Goal: Transaction & Acquisition: Book appointment/travel/reservation

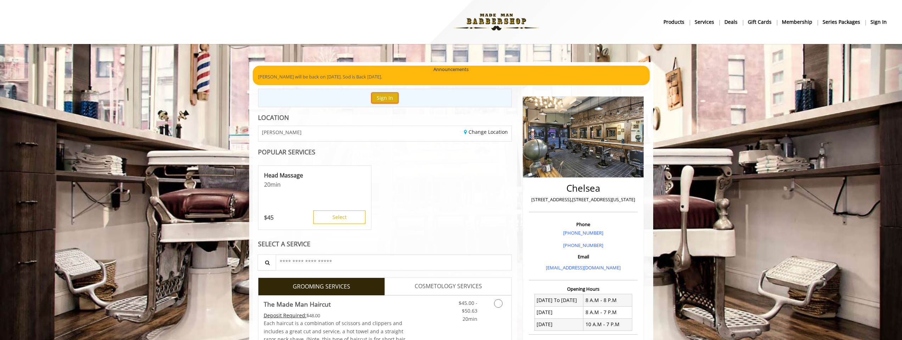
click at [386, 99] on button "Sign In" at bounding box center [384, 98] width 27 height 10
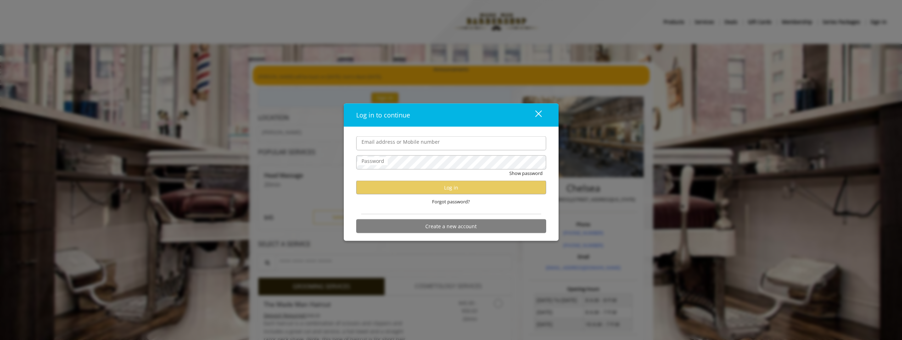
type input "**********"
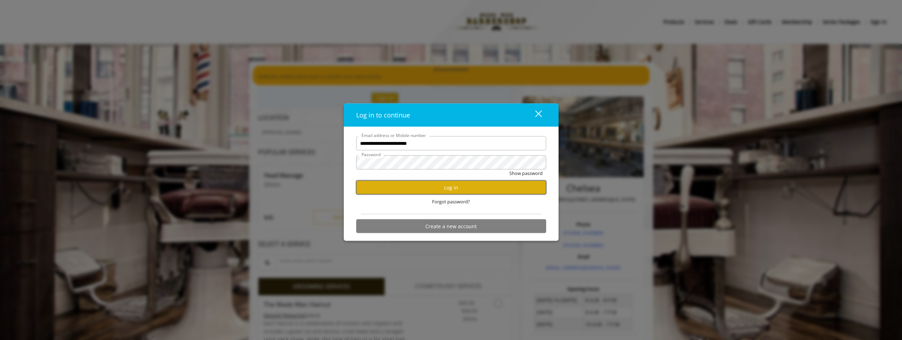
click at [451, 187] on button "Log in" at bounding box center [451, 187] width 190 height 14
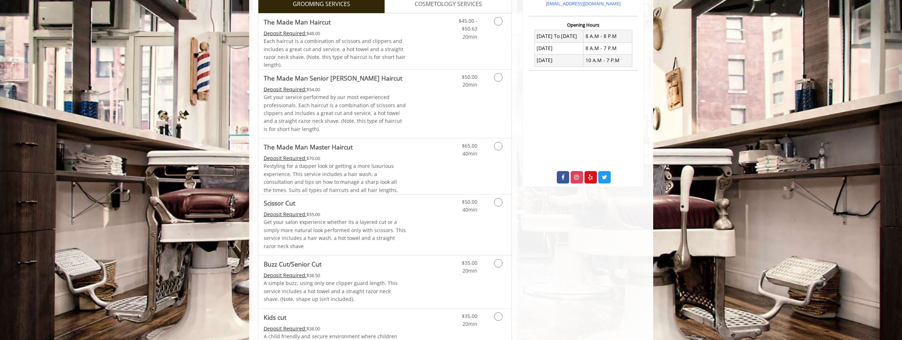
scroll to position [264, 0]
click at [498, 201] on icon "Grooming services" at bounding box center [498, 201] width 9 height 9
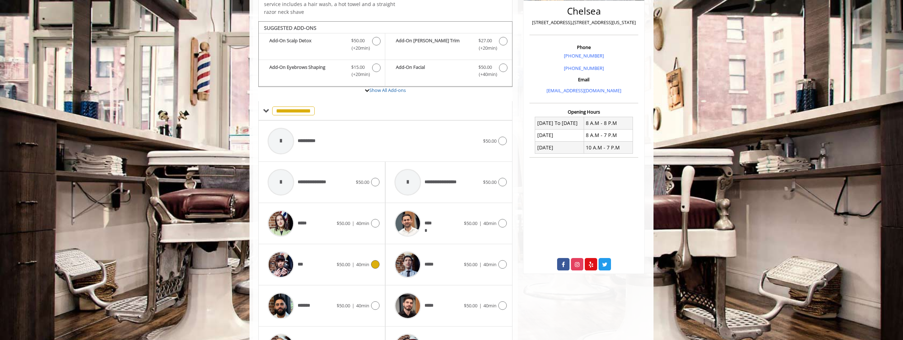
scroll to position [172, 0]
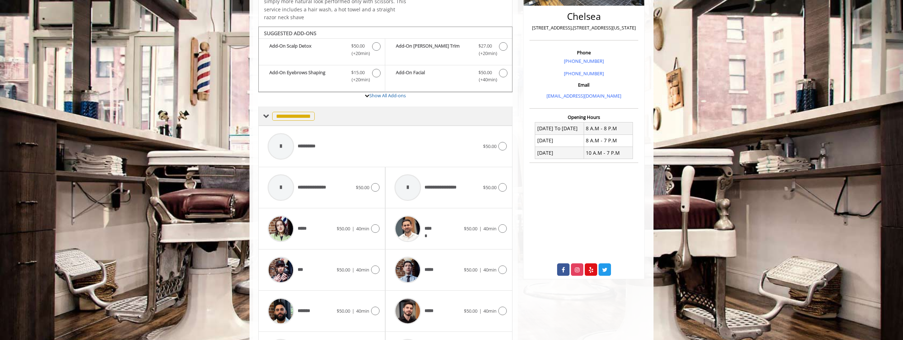
click at [267, 114] on span at bounding box center [266, 116] width 6 height 6
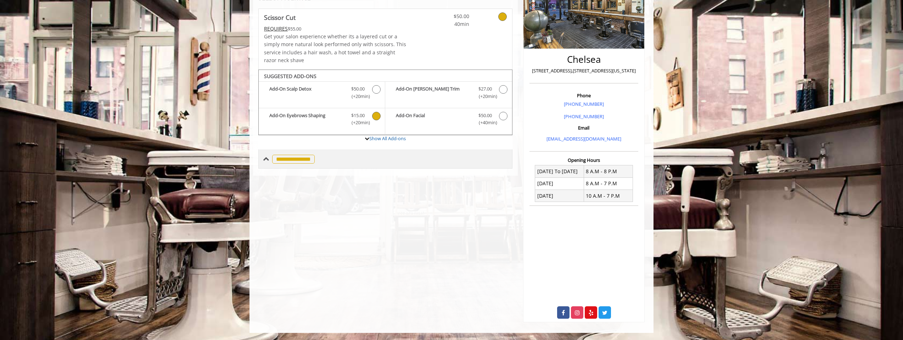
scroll to position [129, 0]
click at [267, 158] on span at bounding box center [266, 159] width 6 height 6
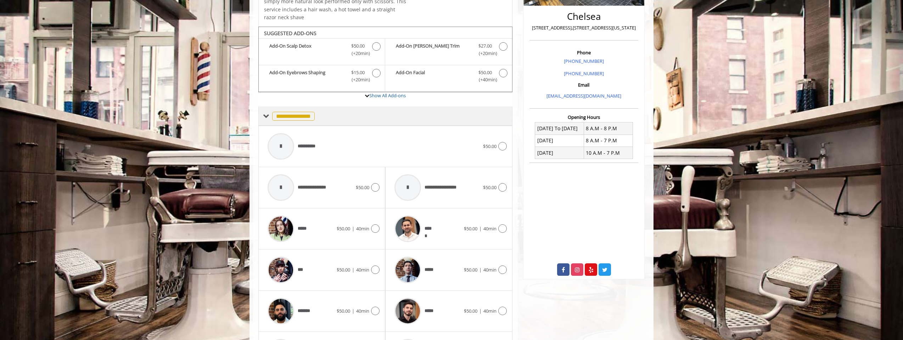
click at [298, 115] on span "**********" at bounding box center [293, 116] width 43 height 9
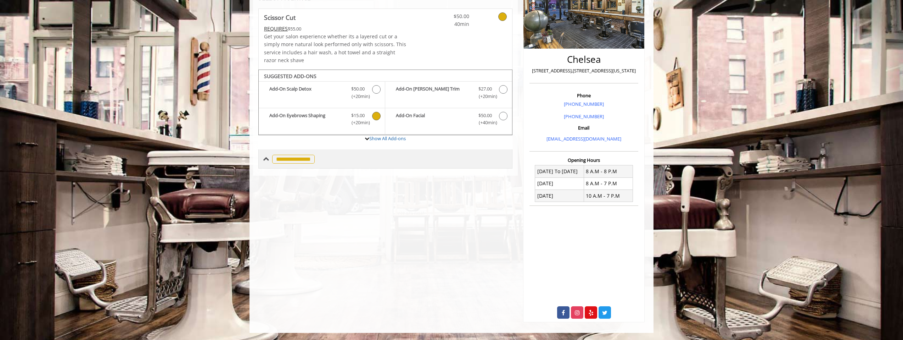
scroll to position [129, 0]
click at [290, 157] on span "**********" at bounding box center [293, 159] width 43 height 9
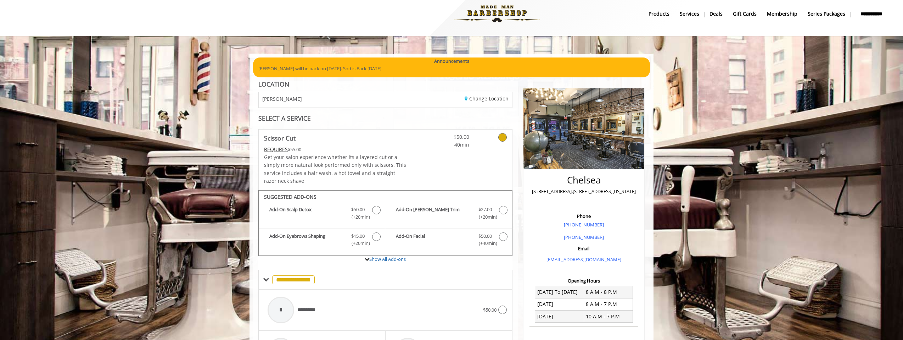
scroll to position [7, 0]
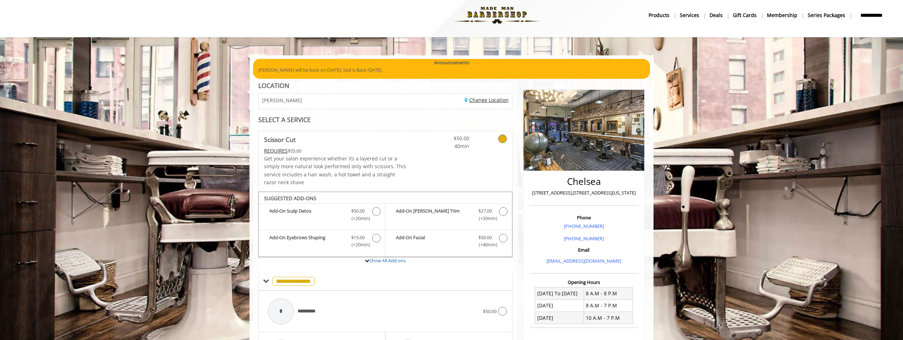
click at [476, 100] on link "Change Location" at bounding box center [487, 99] width 44 height 7
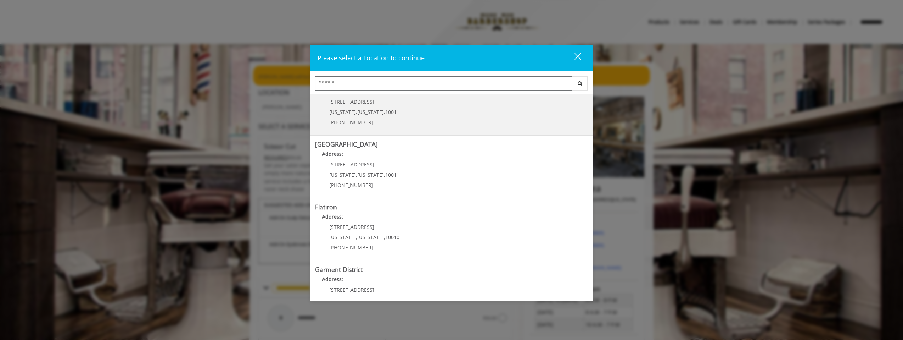
scroll to position [95, 0]
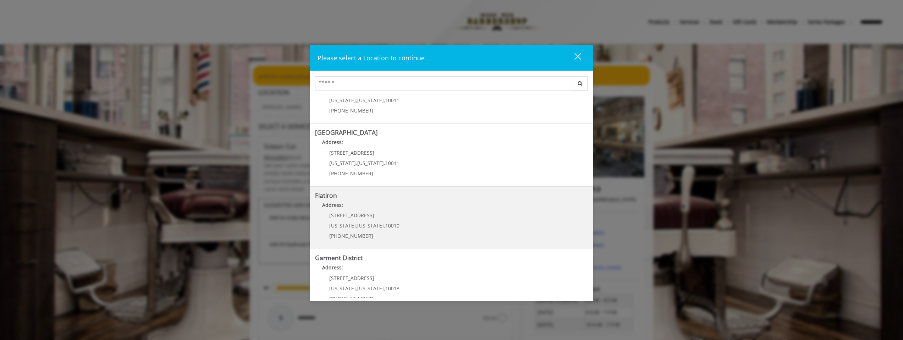
click at [379, 215] on p "[STREET_ADDRESS]" at bounding box center [364, 214] width 70 height 5
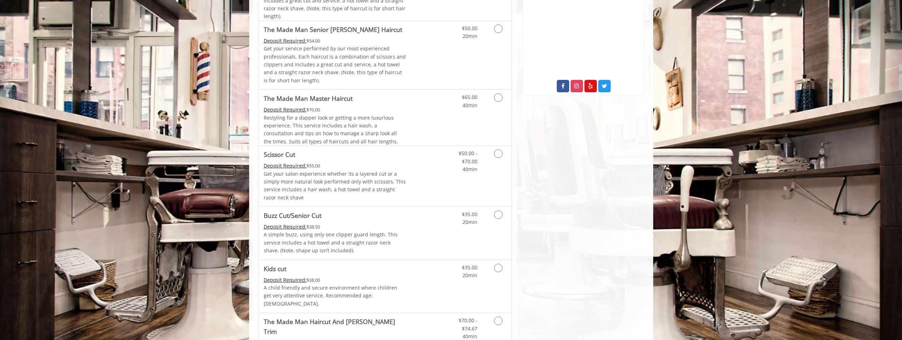
scroll to position [267, 0]
click at [498, 156] on icon "Grooming services" at bounding box center [498, 154] width 9 height 9
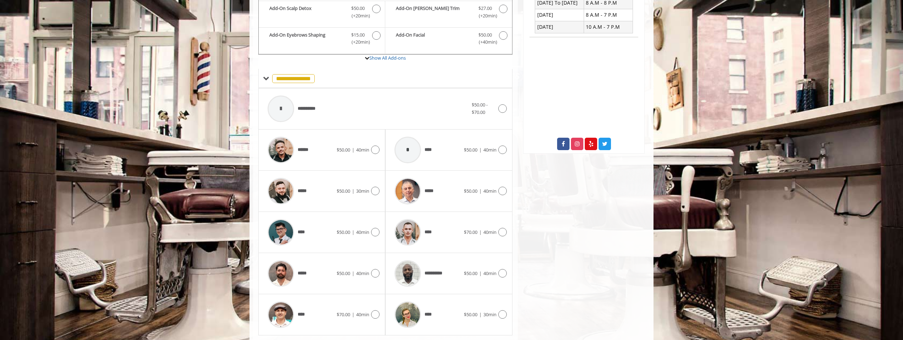
scroll to position [229, 0]
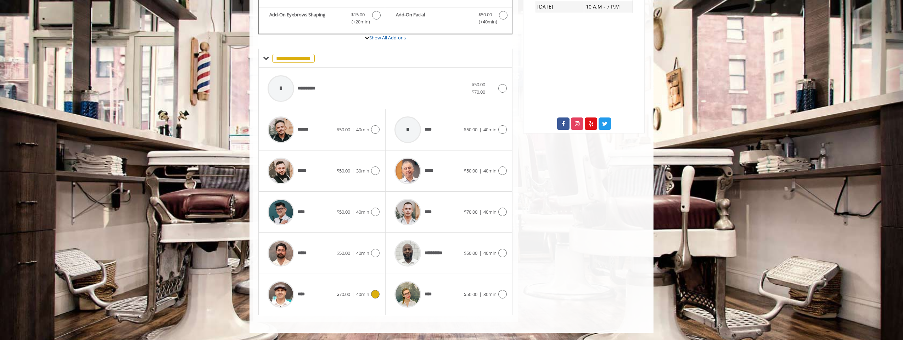
click at [375, 293] on icon at bounding box center [375, 294] width 9 height 9
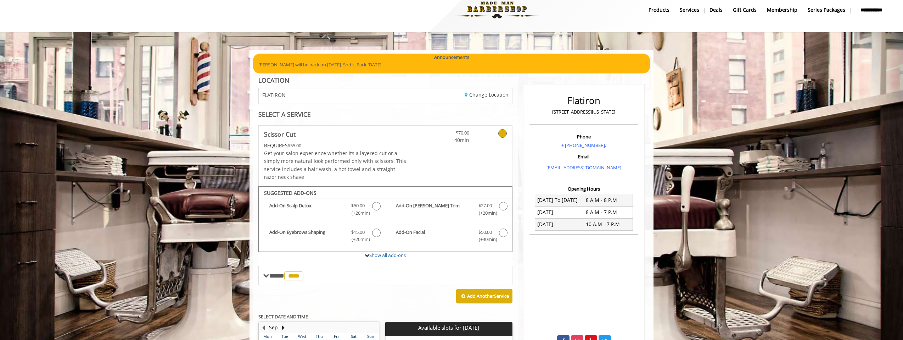
scroll to position [10, 0]
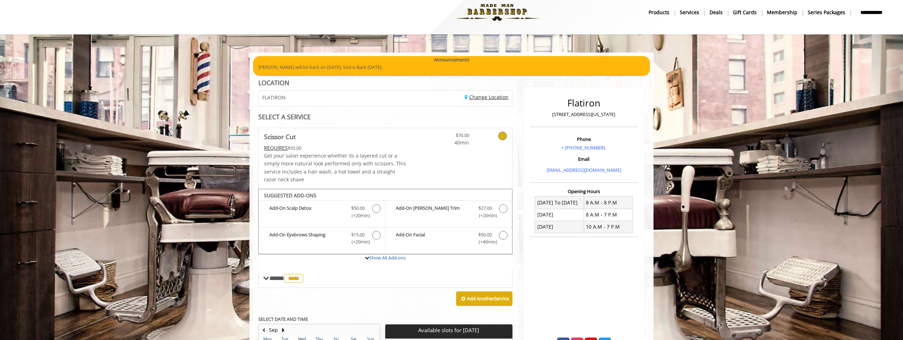
click at [478, 99] on link "Change Location" at bounding box center [487, 97] width 44 height 7
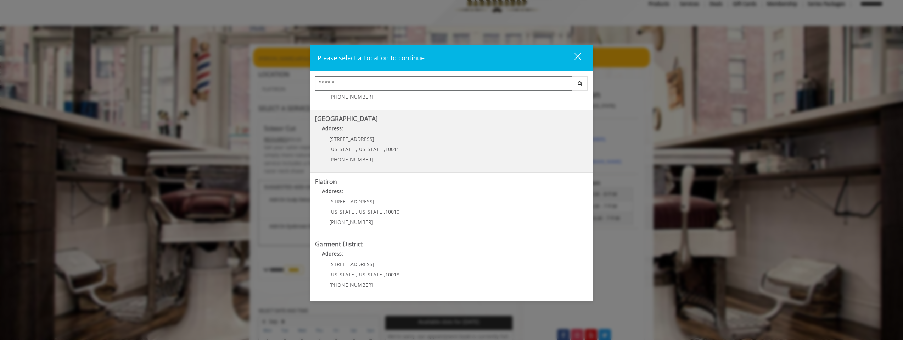
scroll to position [20, 0]
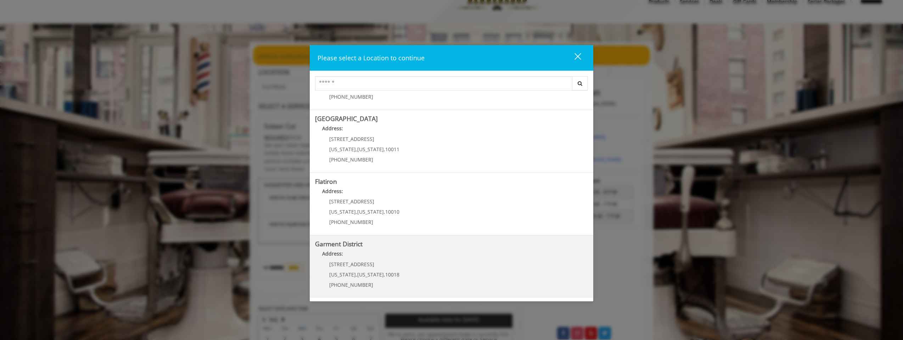
click at [413, 266] on District "Garment District Address: 1400 Broadway New York , New York , 10018 (212) 997-4…" at bounding box center [451, 266] width 273 height 52
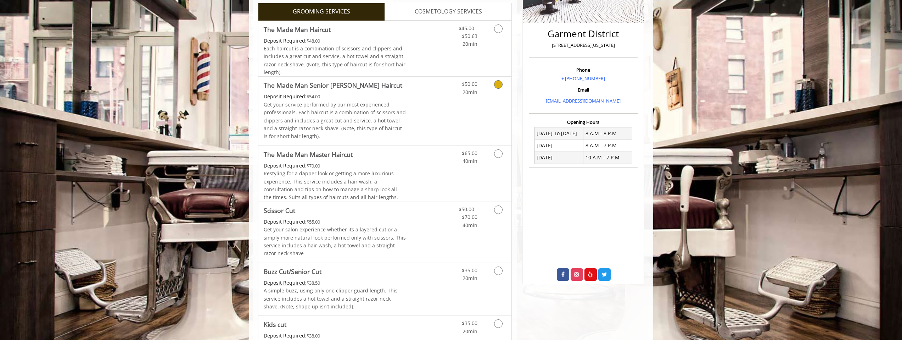
scroll to position [166, 0]
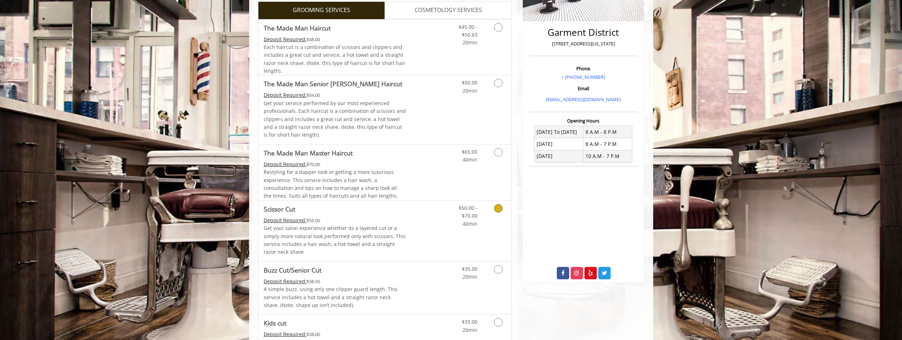
click at [498, 209] on icon "Grooming services" at bounding box center [498, 208] width 9 height 9
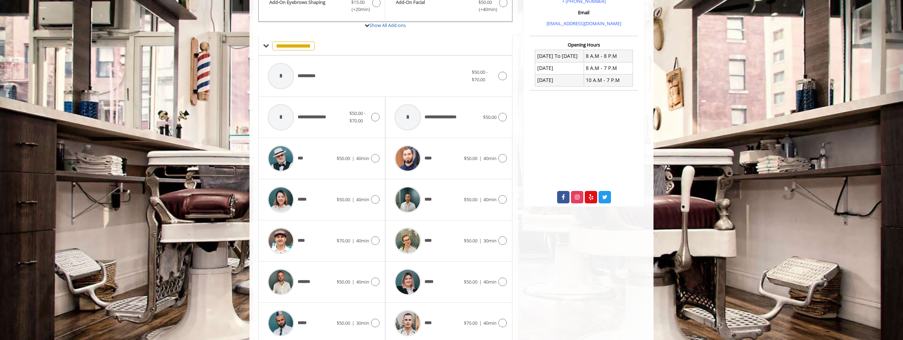
scroll to position [242, 0]
click at [374, 239] on icon at bounding box center [375, 239] width 9 height 9
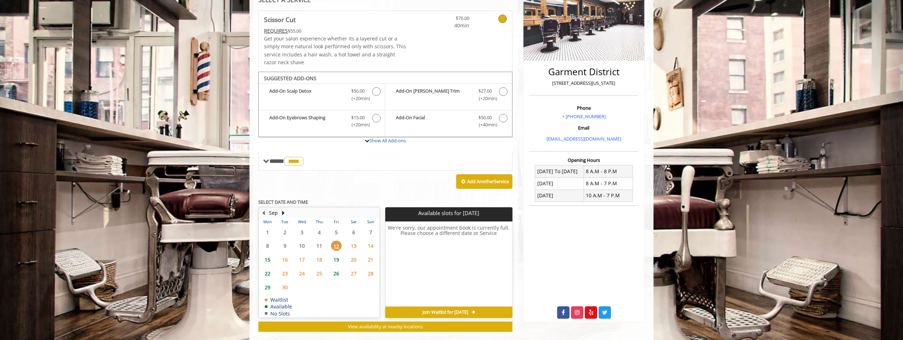
scroll to position [140, 0]
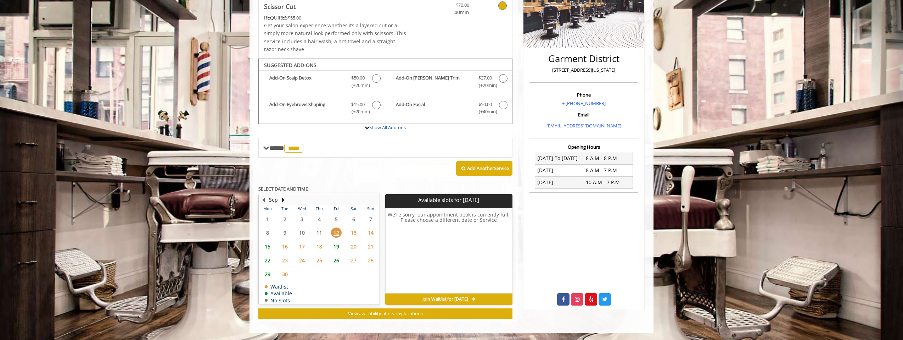
click at [268, 247] on span "15" at bounding box center [267, 246] width 11 height 10
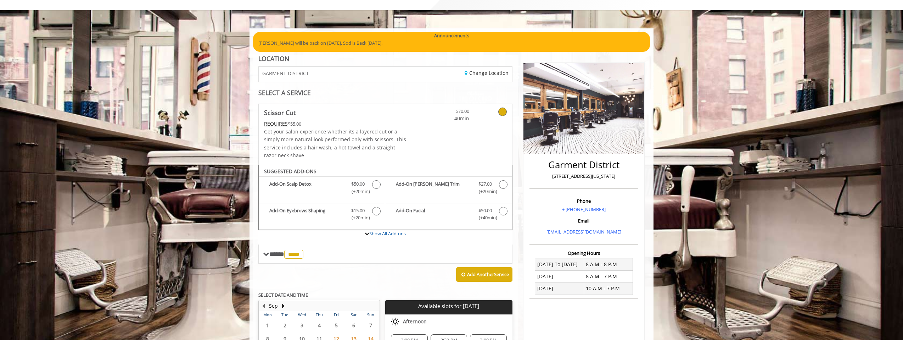
scroll to position [0, 0]
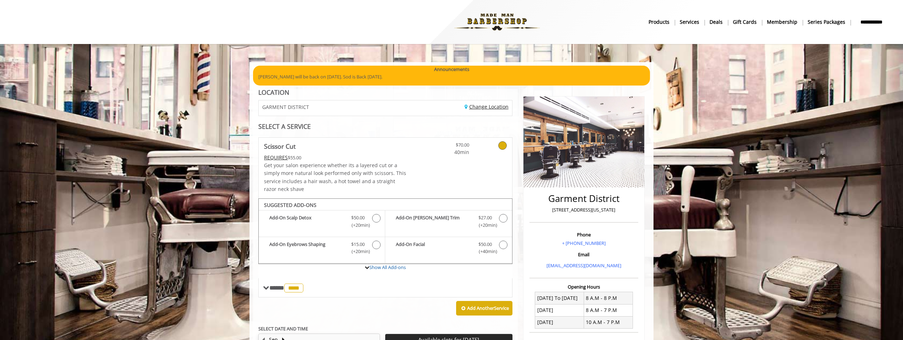
click at [477, 106] on link "Change Location" at bounding box center [487, 106] width 44 height 7
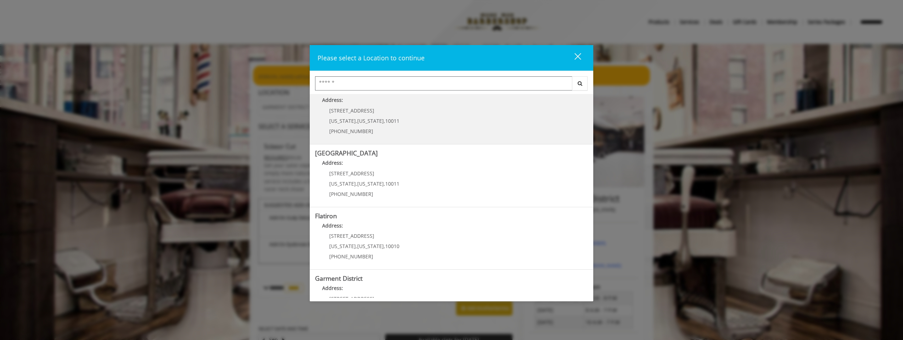
scroll to position [83, 0]
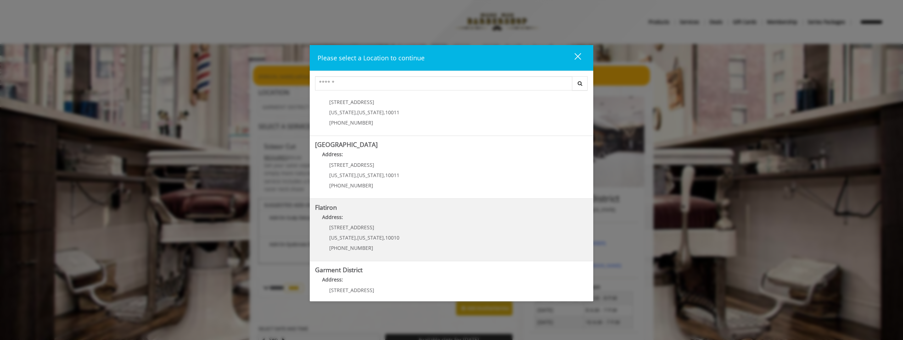
click at [396, 230] on "Flatiron Address: [STREET_ADDRESS][US_STATE][US_STATE] (917) 475-1765" at bounding box center [451, 230] width 273 height 52
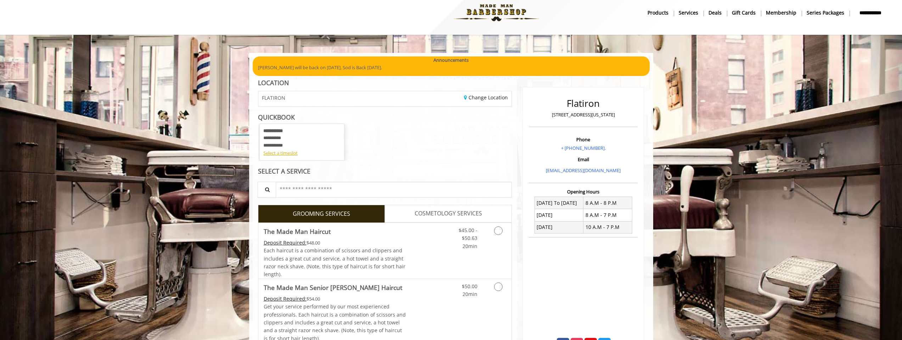
scroll to position [9, 0]
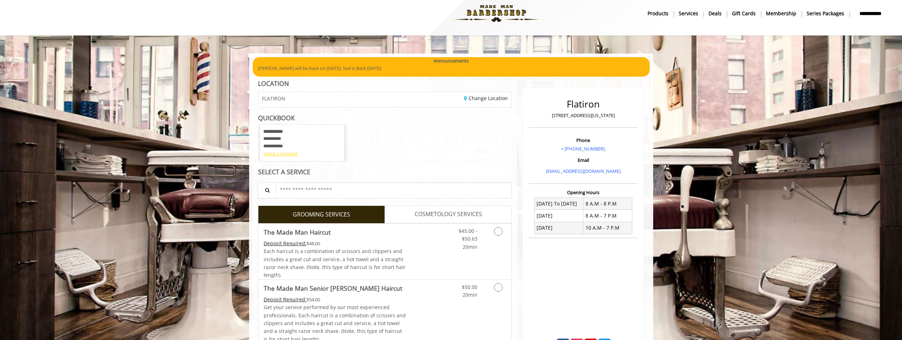
click at [292, 154] on div "Select a timeslot" at bounding box center [301, 153] width 77 height 7
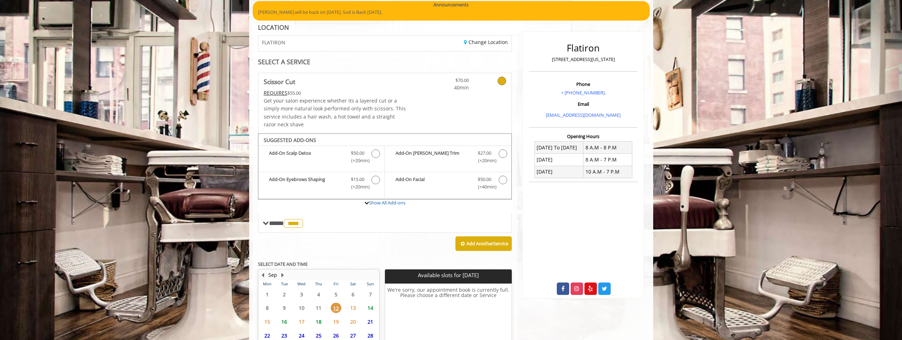
scroll to position [126, 0]
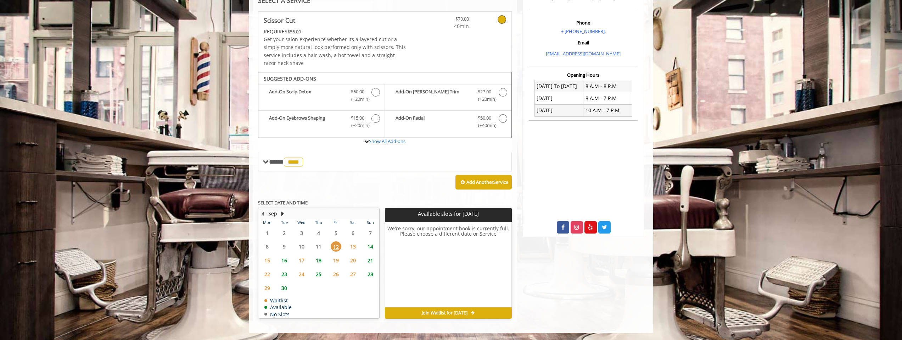
click at [284, 260] on span "16" at bounding box center [284, 260] width 11 height 10
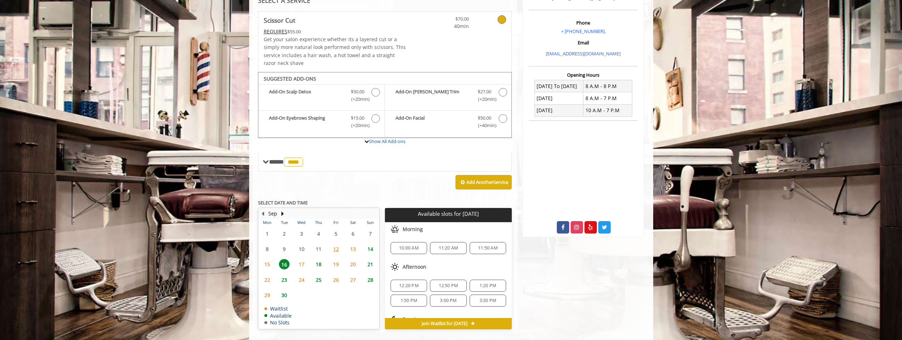
scroll to position [136, 0]
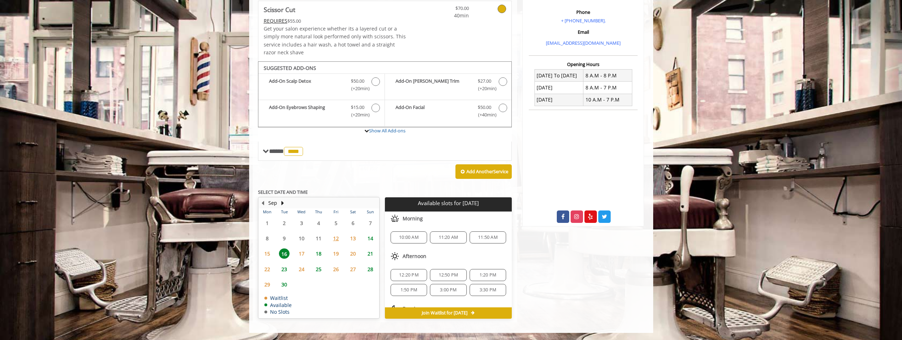
click at [444, 236] on span "11:20 AM" at bounding box center [448, 237] width 19 height 6
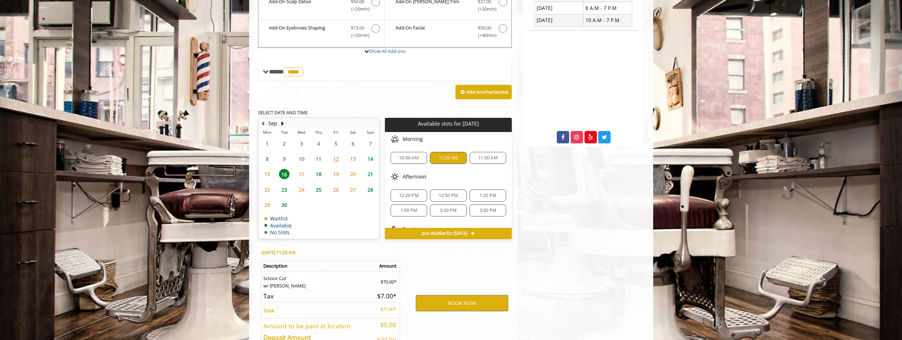
scroll to position [264, 0]
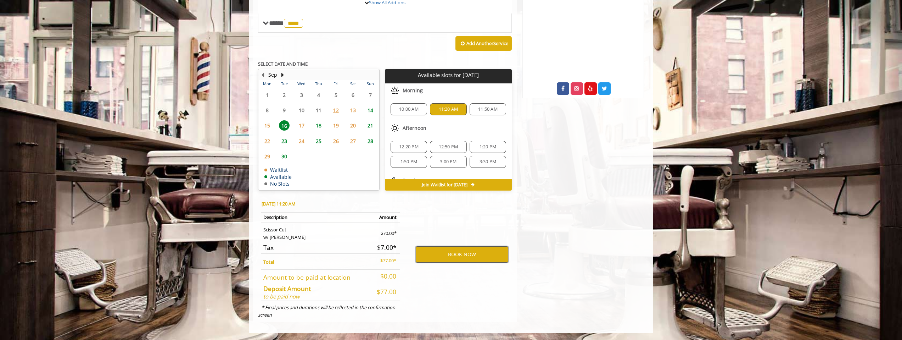
click at [463, 253] on button "BOOK NOW" at bounding box center [462, 254] width 93 height 16
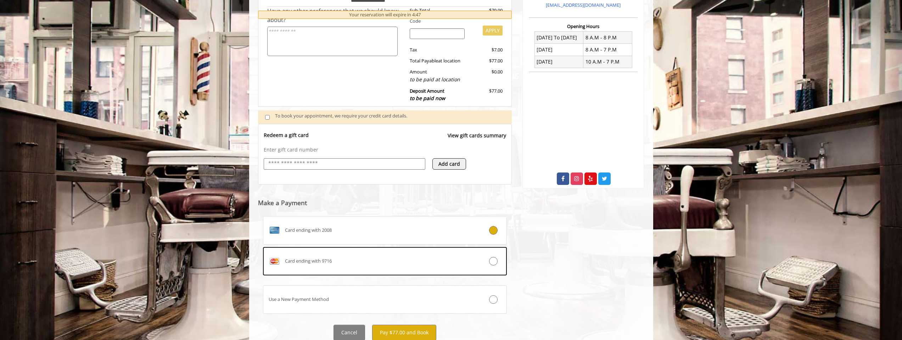
scroll to position [175, 0]
click at [407, 258] on div "Card ending with 9716" at bounding box center [364, 259] width 203 height 11
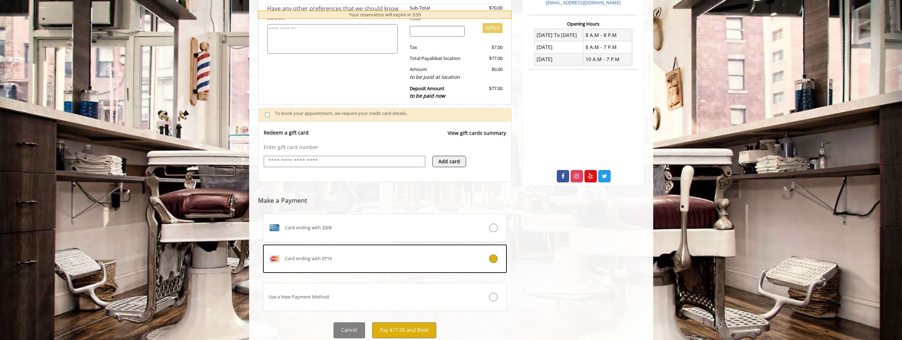
scroll to position [200, 0]
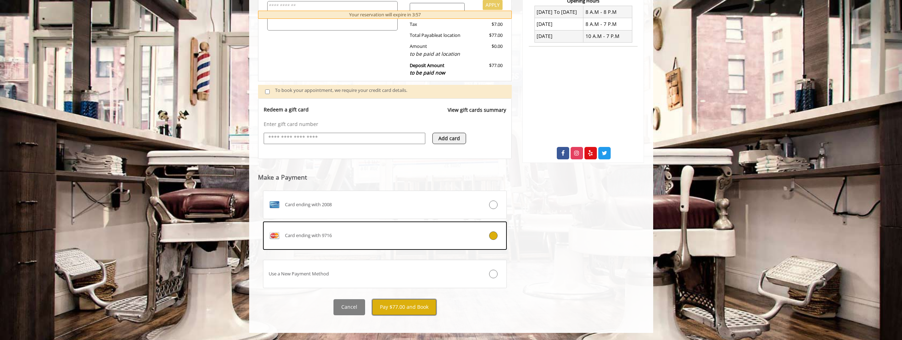
click at [401, 309] on button "Pay $77.00 and Book" at bounding box center [404, 307] width 64 height 16
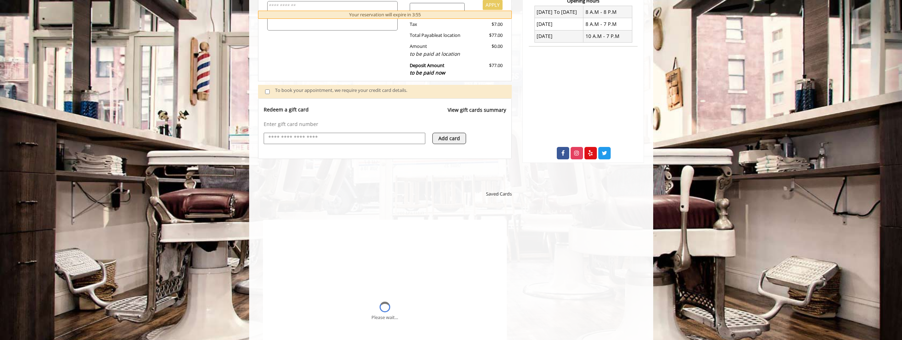
scroll to position [0, 0]
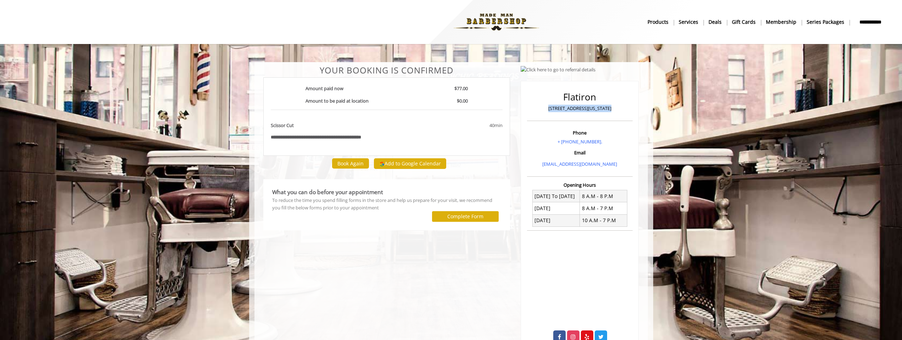
drag, startPoint x: 551, startPoint y: 108, endPoint x: 607, endPoint y: 107, distance: 56.0
click at [607, 107] on p "10 E 23rd Street, New York" at bounding box center [580, 108] width 102 height 7
copy p "10 E 23rd Street, New York"
